Goal: Answer question/provide support

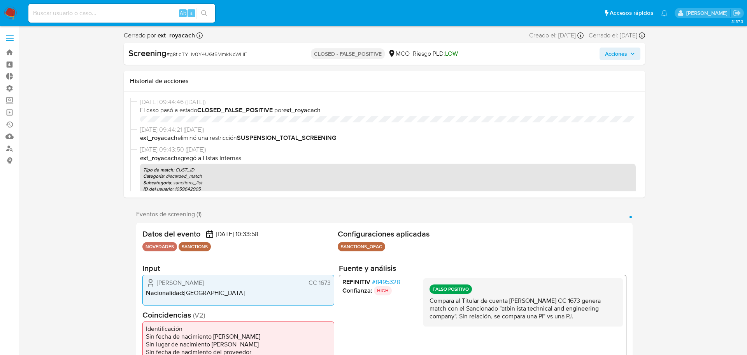
select select "10"
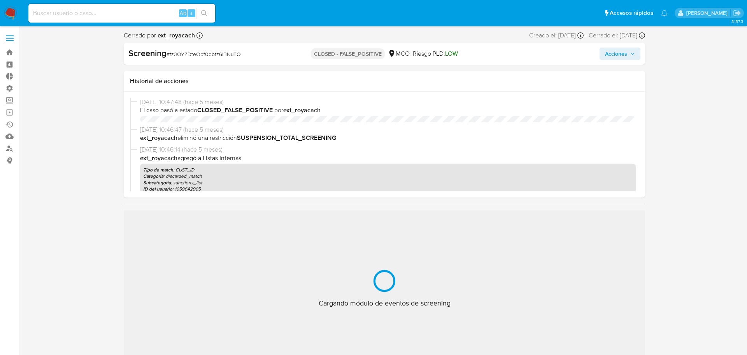
select select "10"
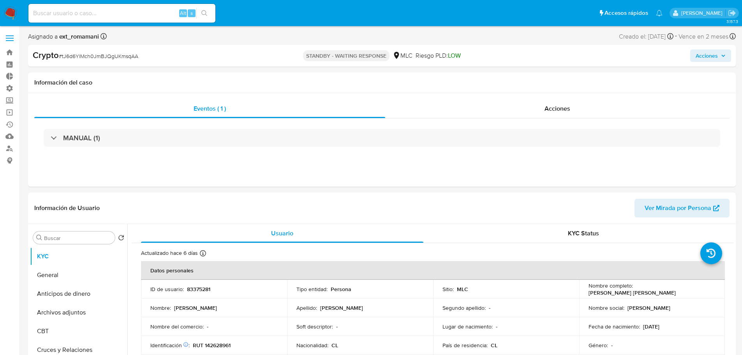
select select "10"
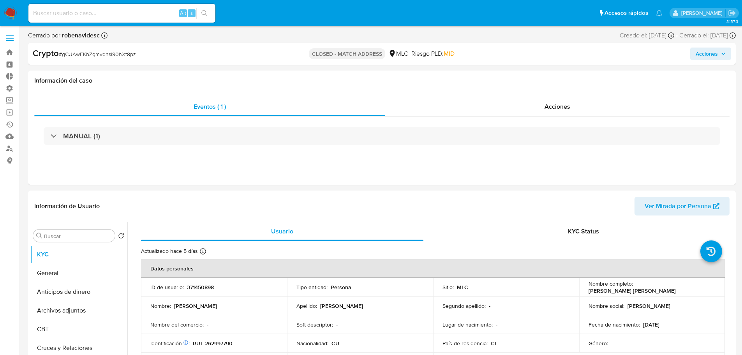
select select "10"
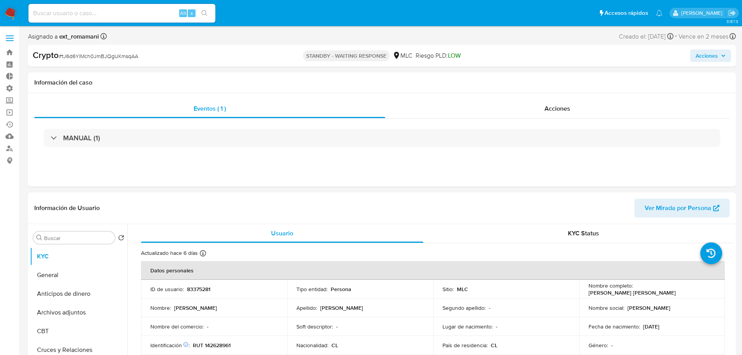
select select "10"
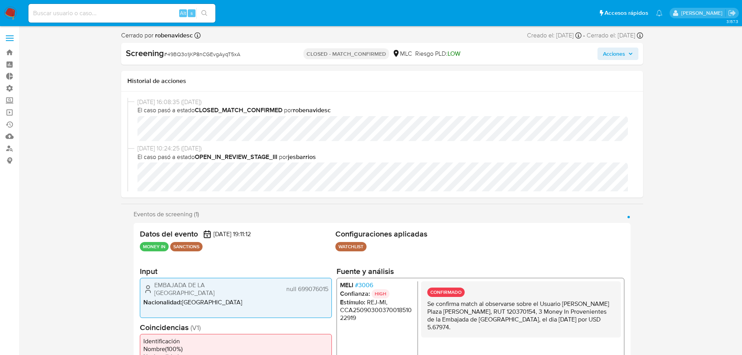
select select "10"
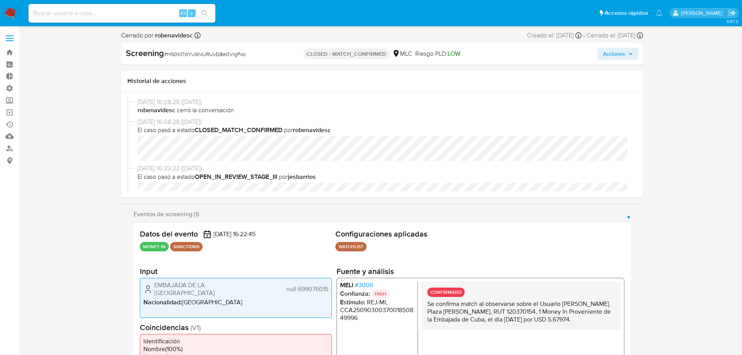
select select "10"
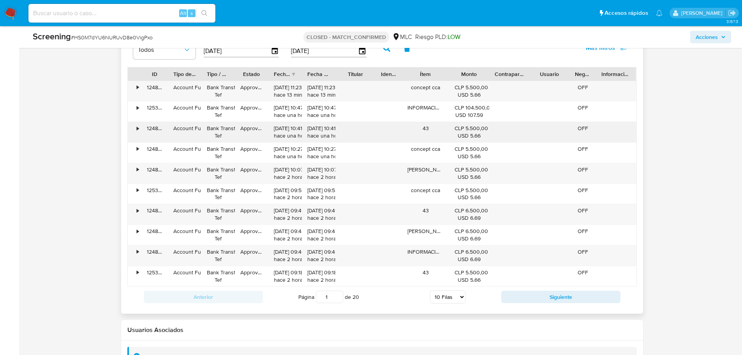
scroll to position [1051, 0]
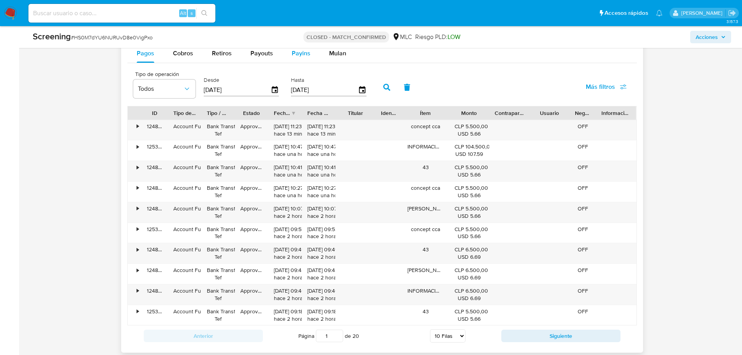
click at [298, 53] on span "Payins" at bounding box center [301, 53] width 19 height 9
select select "10"
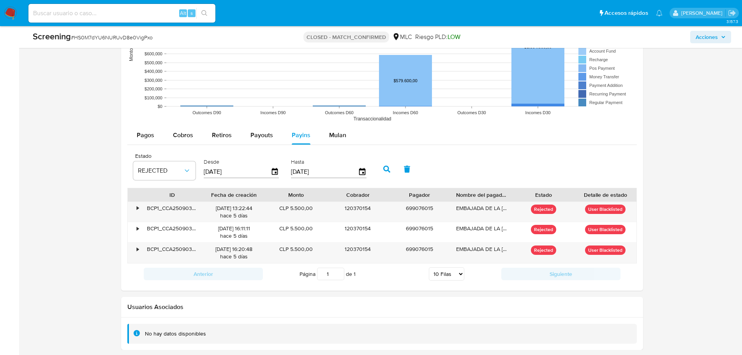
scroll to position [969, 0]
click at [135, 208] on div "•" at bounding box center [135, 212] width 14 height 20
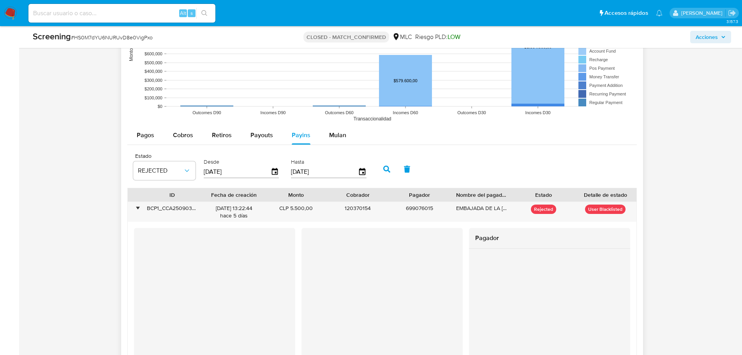
scroll to position [1047, 0]
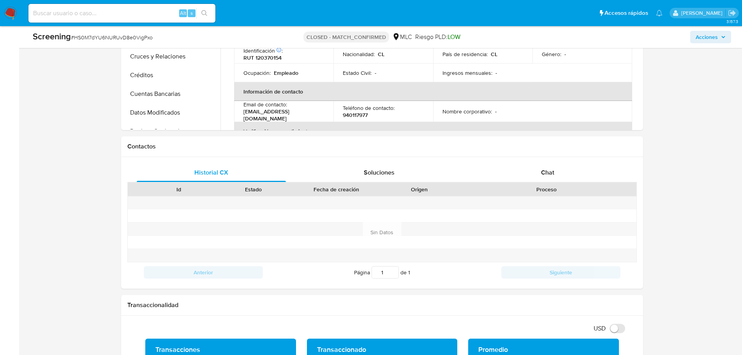
scroll to position [385, 0]
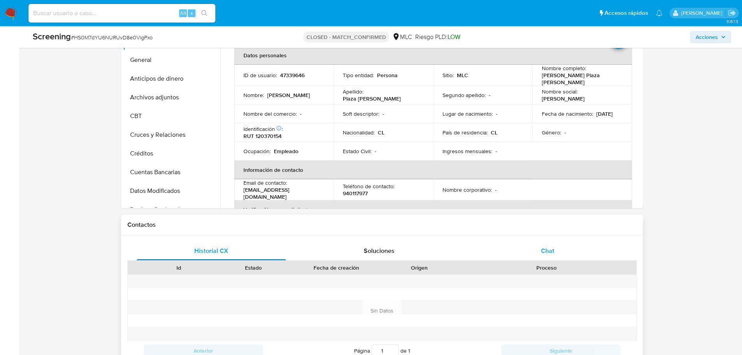
click at [533, 248] on div "Chat" at bounding box center [547, 250] width 149 height 19
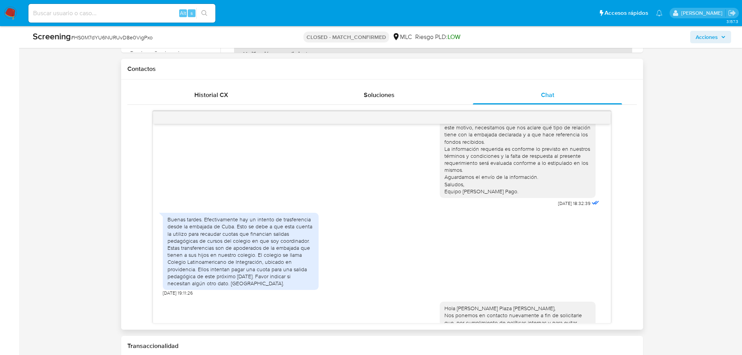
scroll to position [111, 0]
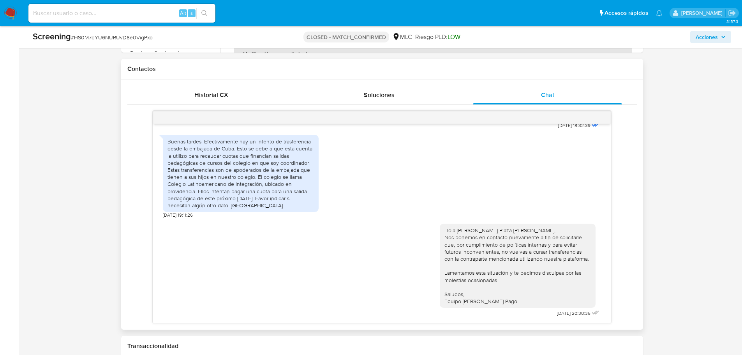
click at [232, 167] on div "Buenas tardes. Efectivamente hay un intento de trasferencia desde la embajada d…" at bounding box center [240, 173] width 146 height 71
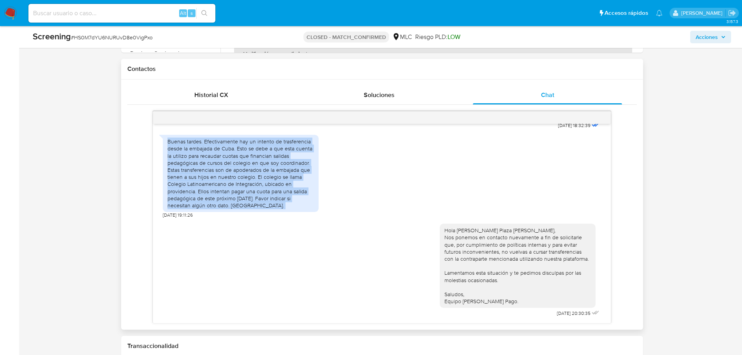
click at [232, 167] on div "Buenas tardes. Efectivamente hay un intento de trasferencia desde la embajada d…" at bounding box center [240, 173] width 146 height 71
copy div "Buenas tardes. Efectivamente hay un intento de trasferencia desde la embajada d…"
click at [241, 175] on div "Buenas tardes. Efectivamente hay un intento de trasferencia desde la embajada d…" at bounding box center [240, 173] width 146 height 71
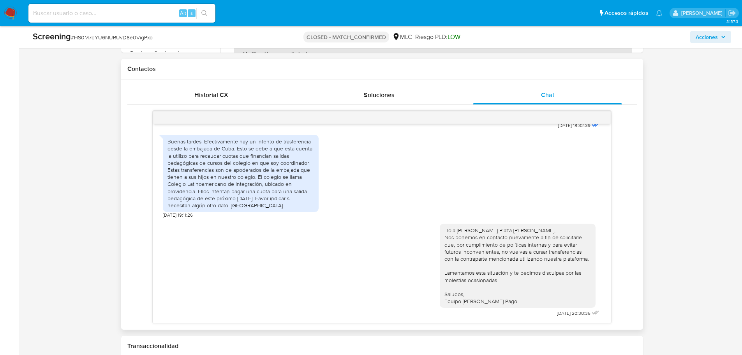
click at [489, 257] on div "Hola [PERSON_NAME] Plaza [PERSON_NAME], Nos ponemos en contacto nuevamente a fi…" at bounding box center [517, 266] width 146 height 78
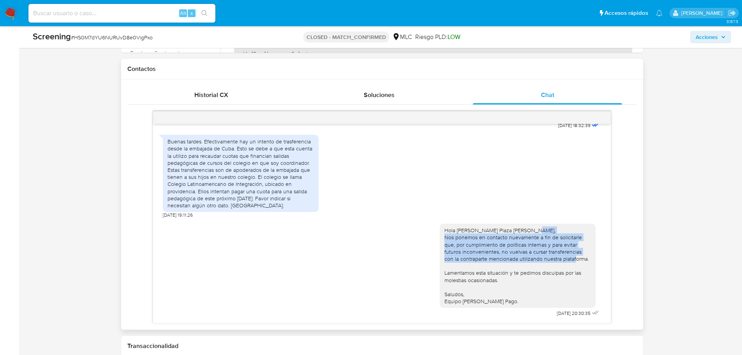
click at [489, 257] on div "Hola [PERSON_NAME] Plaza [PERSON_NAME], Nos ponemos en contacto nuevamente a fi…" at bounding box center [517, 266] width 146 height 78
copy div "Nos ponemos en contacto nuevamente a fin de solicitarle que, por cumplimiento d…"
click at [489, 257] on div "Hola [PERSON_NAME] Plaza [PERSON_NAME], Nos ponemos en contacto nuevamente a fi…" at bounding box center [517, 266] width 146 height 78
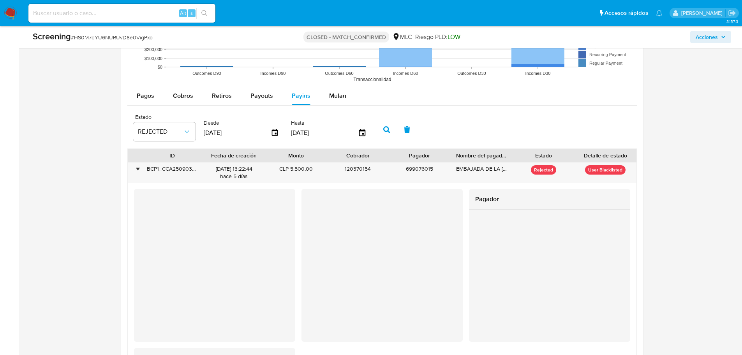
scroll to position [1125, 0]
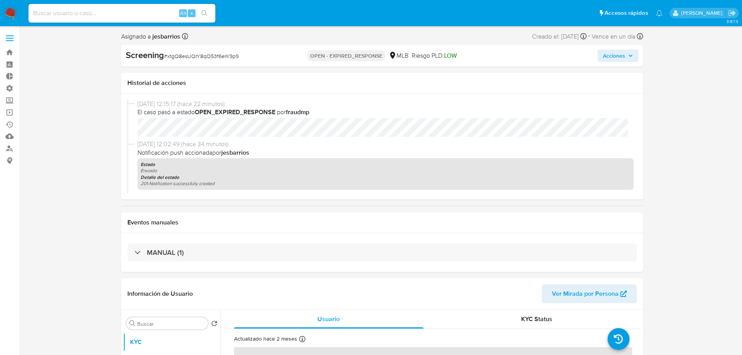
select select "10"
